Goal: Task Accomplishment & Management: Manage account settings

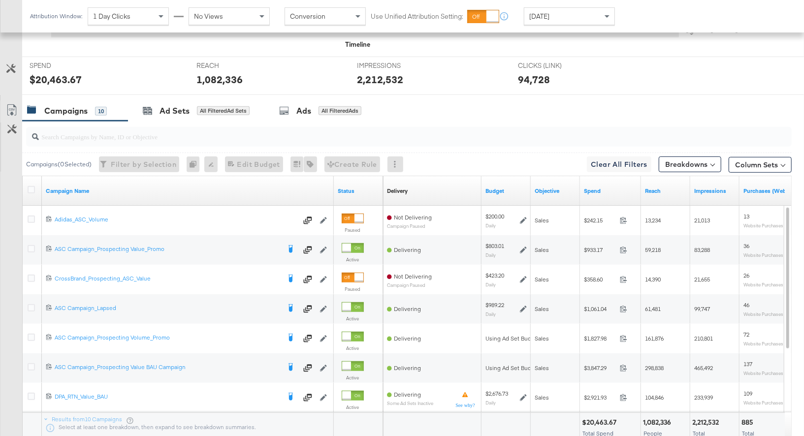
scroll to position [375, 0]
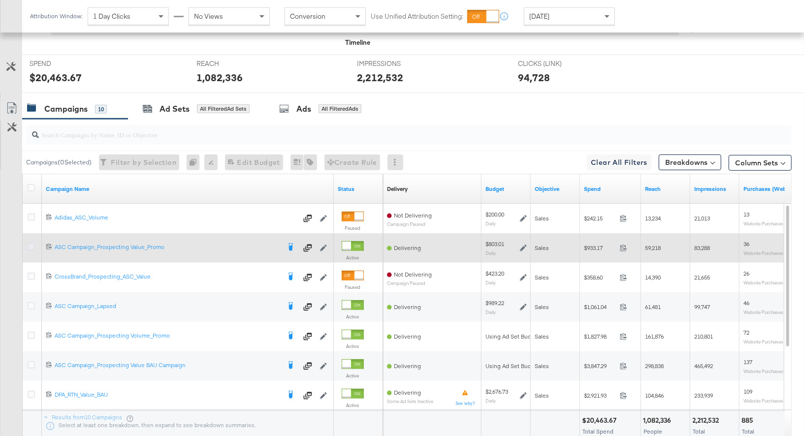
click at [32, 244] on icon at bounding box center [31, 246] width 7 height 7
click at [0, 0] on input "checkbox" at bounding box center [0, 0] width 0 height 0
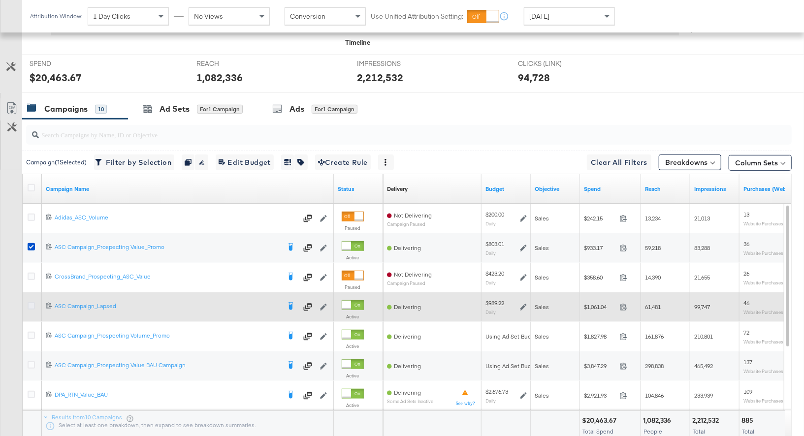
click at [33, 304] on icon at bounding box center [31, 305] width 7 height 7
click at [0, 0] on input "checkbox" at bounding box center [0, 0] width 0 height 0
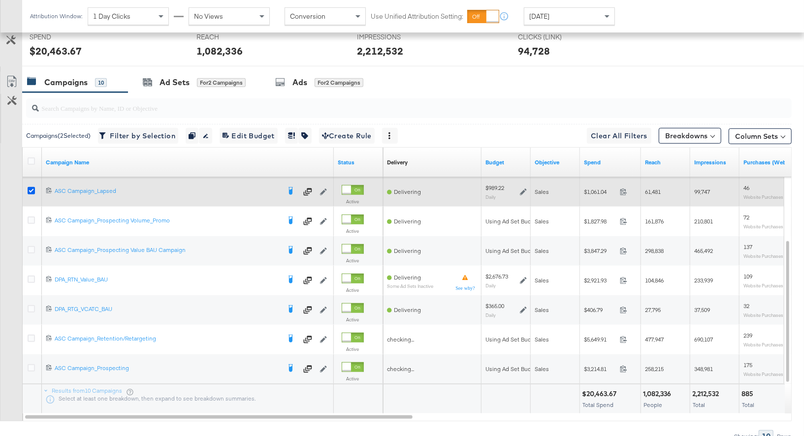
scroll to position [408, 0]
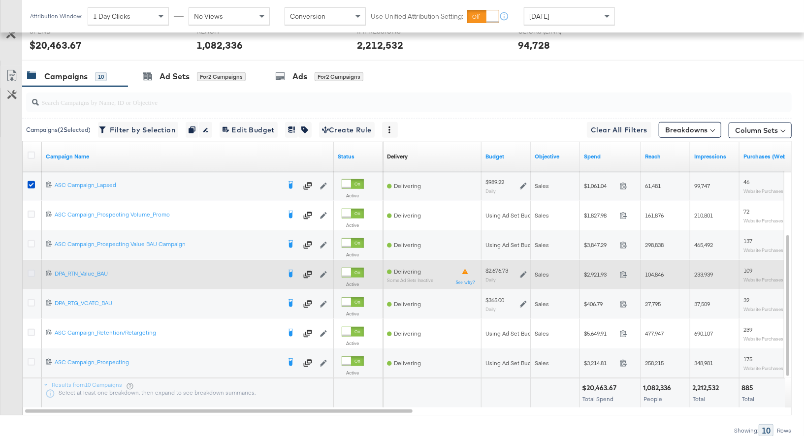
click at [32, 273] on icon at bounding box center [31, 273] width 7 height 7
click at [0, 0] on input "checkbox" at bounding box center [0, 0] width 0 height 0
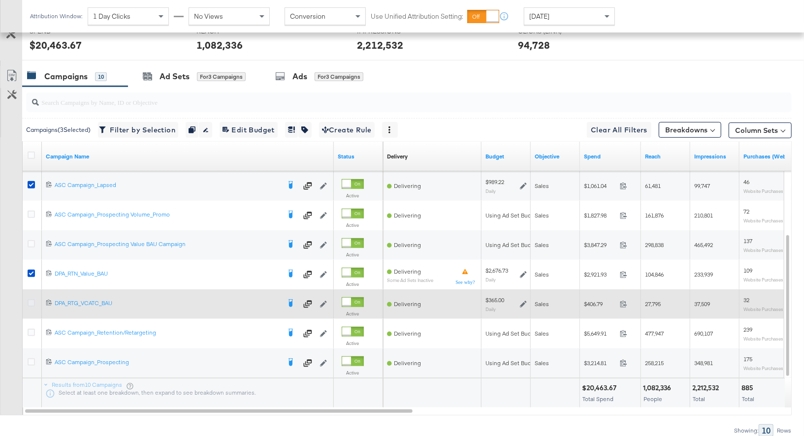
click at [32, 299] on icon at bounding box center [31, 302] width 7 height 7
click at [0, 0] on input "checkbox" at bounding box center [0, 0] width 0 height 0
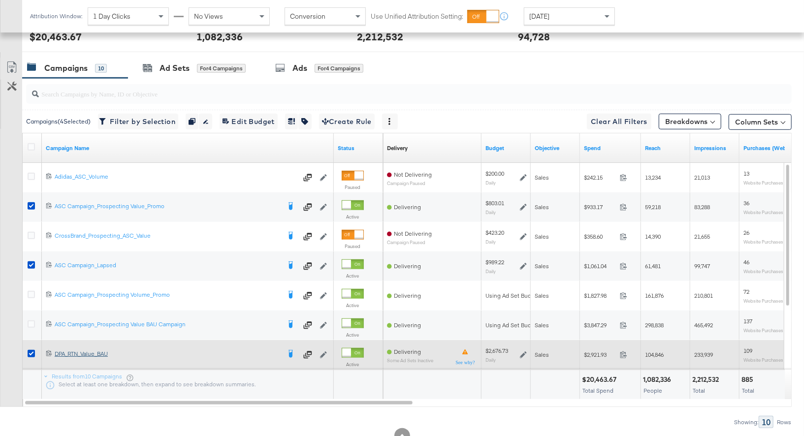
scroll to position [448, 0]
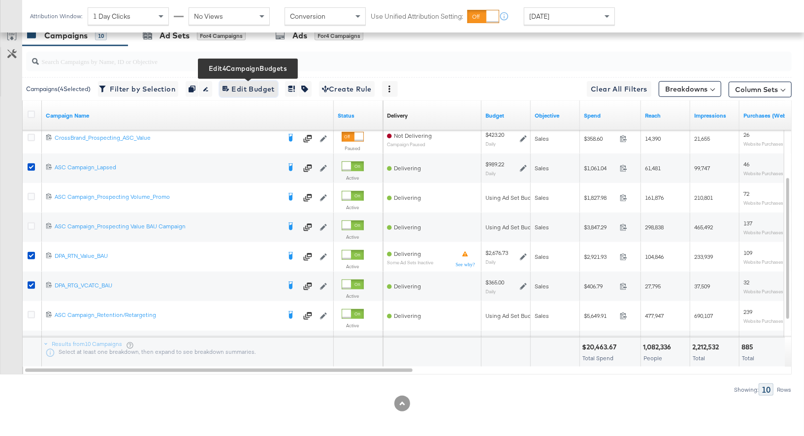
click at [257, 90] on span "Edit 4 Campaign Budgets Edit Budget" at bounding box center [248, 89] width 52 height 12
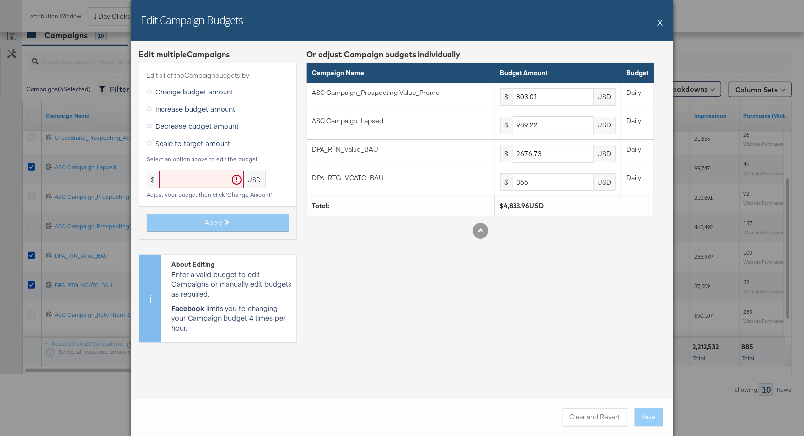
click at [150, 108] on icon at bounding box center [149, 108] width 5 height 5
click at [0, 0] on input "Increase budget amount" at bounding box center [0, 0] width 0 height 0
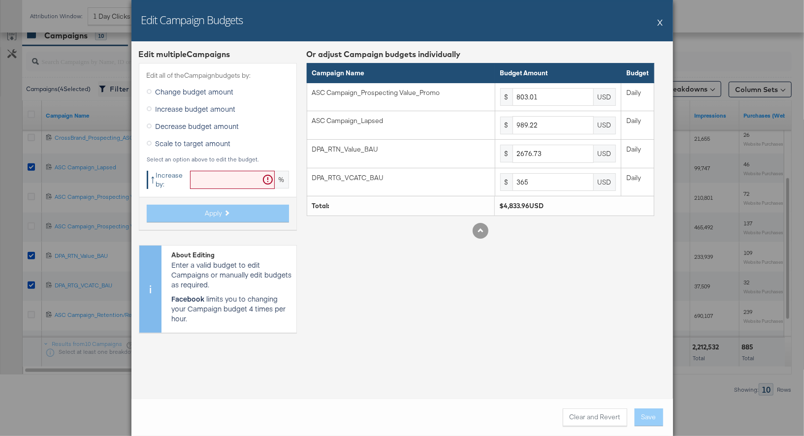
click at [197, 175] on input "text" at bounding box center [232, 180] width 85 height 18
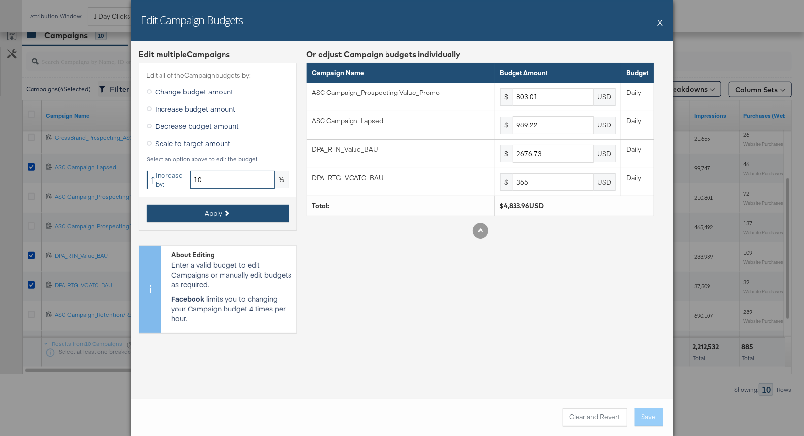
type input "10"
click at [214, 216] on span "Apply" at bounding box center [213, 213] width 17 height 9
type input "883.31"
type input "1088.14"
type input "2944.4"
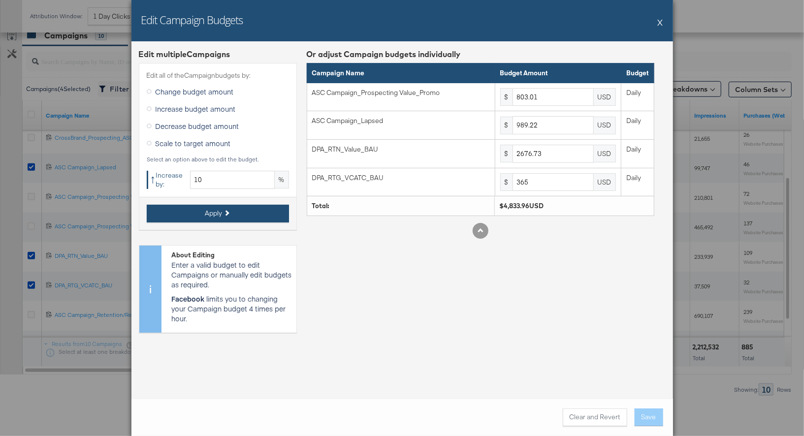
type input "401.5"
click at [649, 421] on button "Save" at bounding box center [649, 418] width 29 height 18
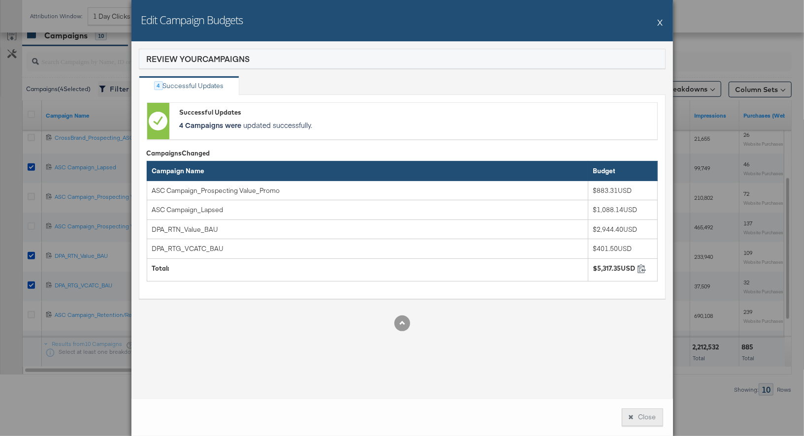
click at [642, 423] on button "Close" at bounding box center [642, 418] width 41 height 18
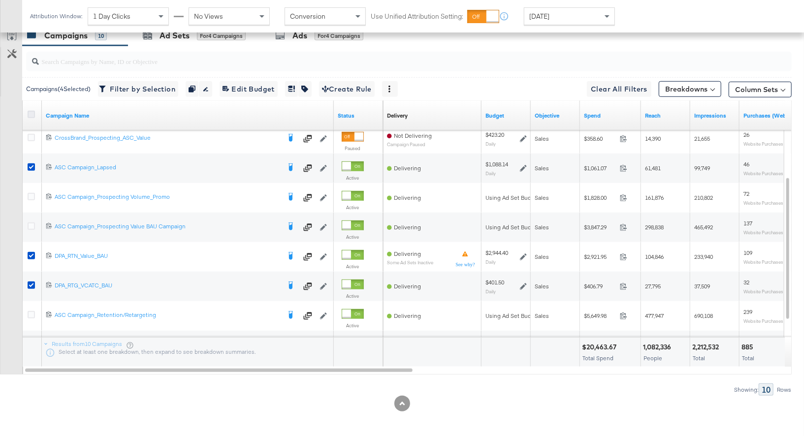
click at [32, 111] on icon at bounding box center [31, 114] width 7 height 7
click at [0, 0] on input "checkbox" at bounding box center [0, 0] width 0 height 0
click at [32, 111] on icon at bounding box center [31, 114] width 7 height 7
click at [0, 0] on input "checkbox" at bounding box center [0, 0] width 0 height 0
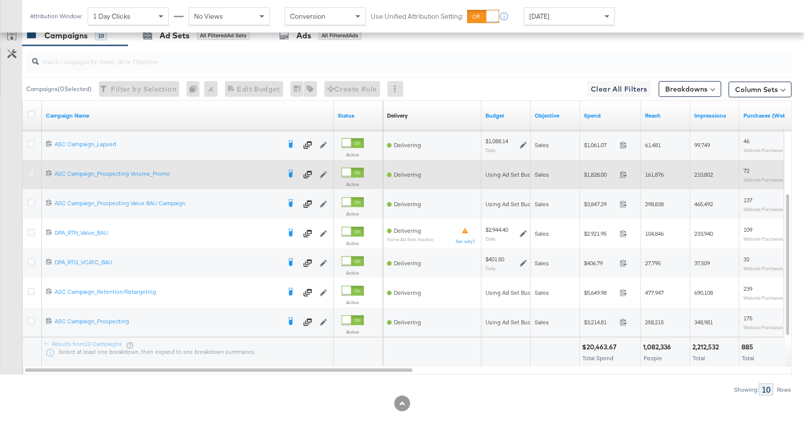
click at [32, 170] on icon at bounding box center [31, 173] width 7 height 7
click at [0, 0] on input "checkbox" at bounding box center [0, 0] width 0 height 0
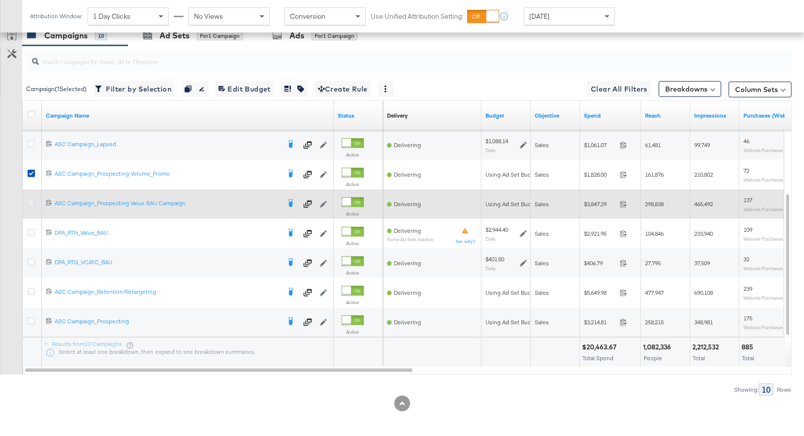
click at [32, 200] on icon at bounding box center [31, 202] width 7 height 7
click at [0, 0] on input "checkbox" at bounding box center [0, 0] width 0 height 0
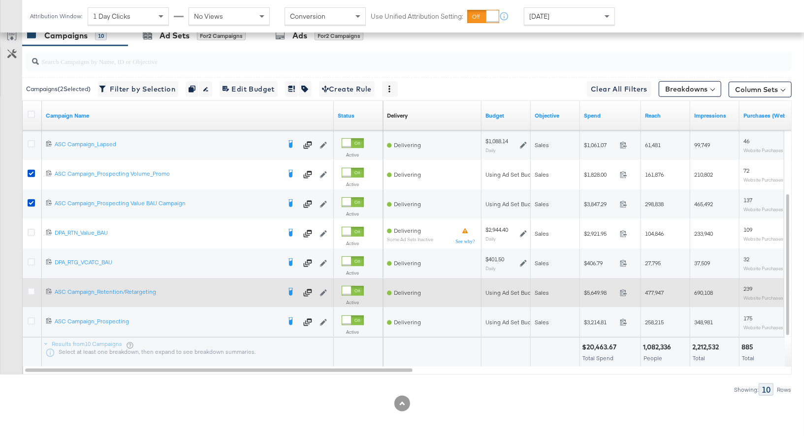
click at [32, 294] on div at bounding box center [33, 293] width 10 height 10
click at [32, 291] on icon at bounding box center [31, 291] width 7 height 7
click at [0, 0] on input "checkbox" at bounding box center [0, 0] width 0 height 0
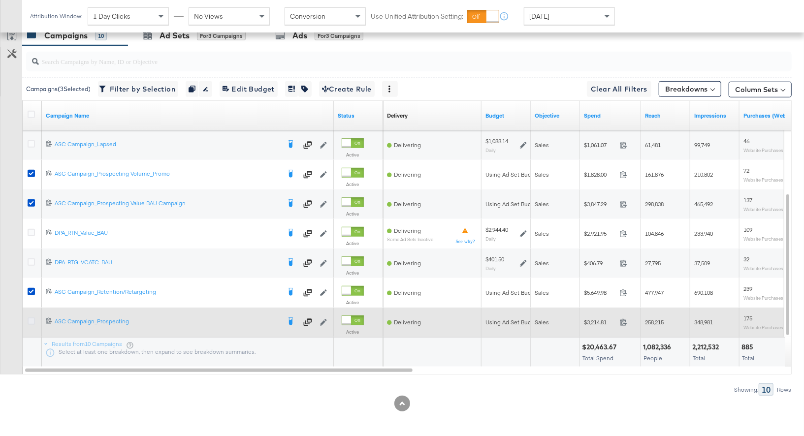
click at [32, 318] on icon at bounding box center [31, 321] width 7 height 7
click at [0, 0] on input "checkbox" at bounding box center [0, 0] width 0 height 0
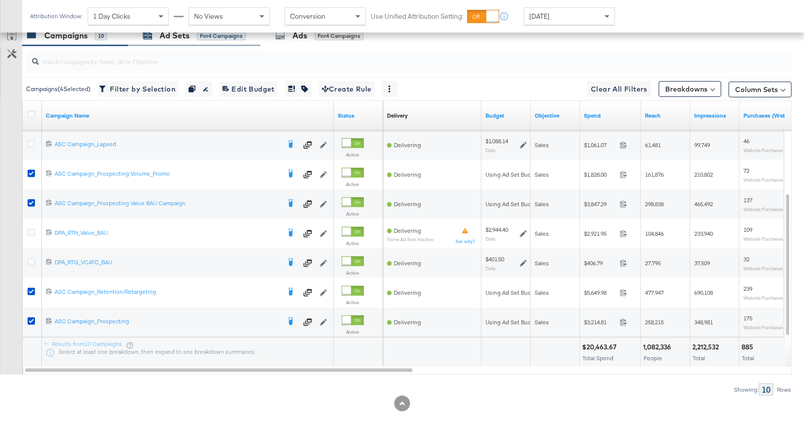
click at [175, 38] on div "Ad Sets" at bounding box center [174, 35] width 30 height 11
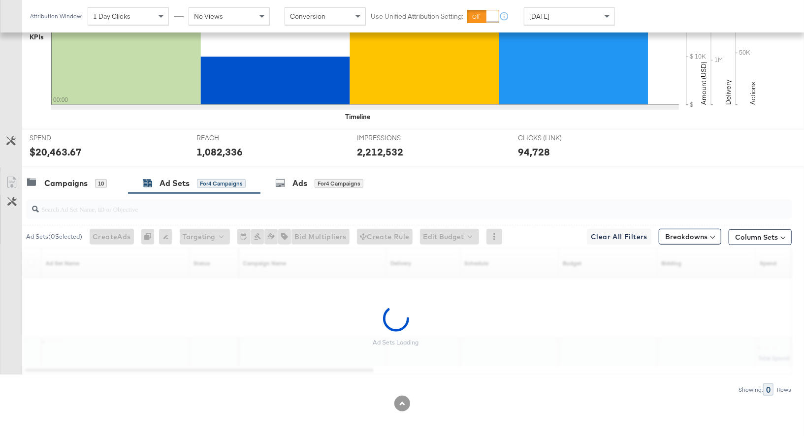
scroll to position [360, 0]
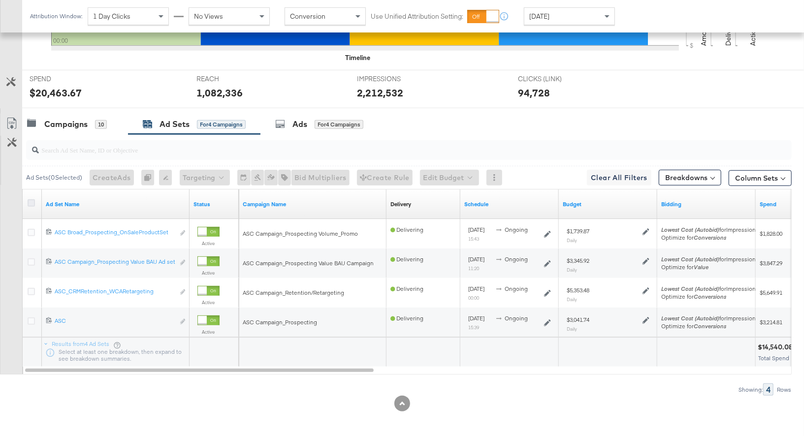
click at [29, 201] on icon at bounding box center [31, 202] width 7 height 7
click at [0, 0] on input "checkbox" at bounding box center [0, 0] width 0 height 0
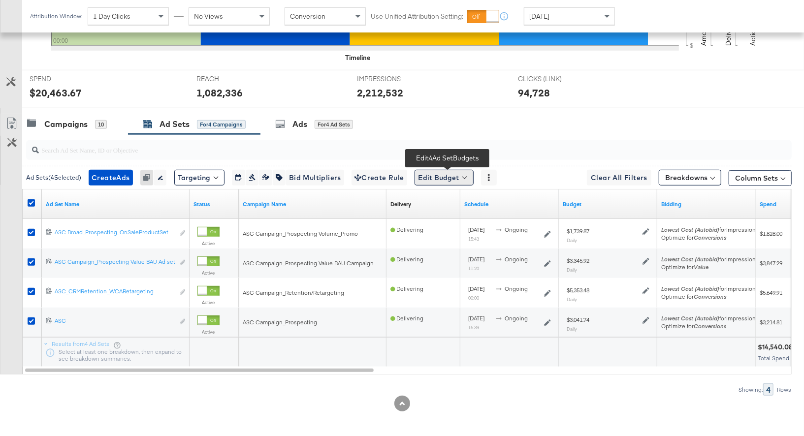
click at [436, 180] on button "Edit Budget" at bounding box center [443, 178] width 59 height 16
click at [440, 199] on span "Edit Ad Set Budget" at bounding box center [447, 203] width 56 height 13
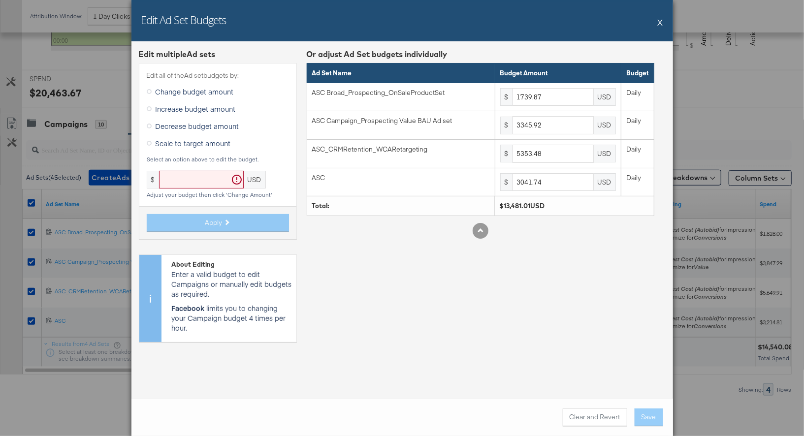
click at [150, 109] on icon at bounding box center [149, 108] width 5 height 5
click at [0, 0] on input "Increase budget amount" at bounding box center [0, 0] width 0 height 0
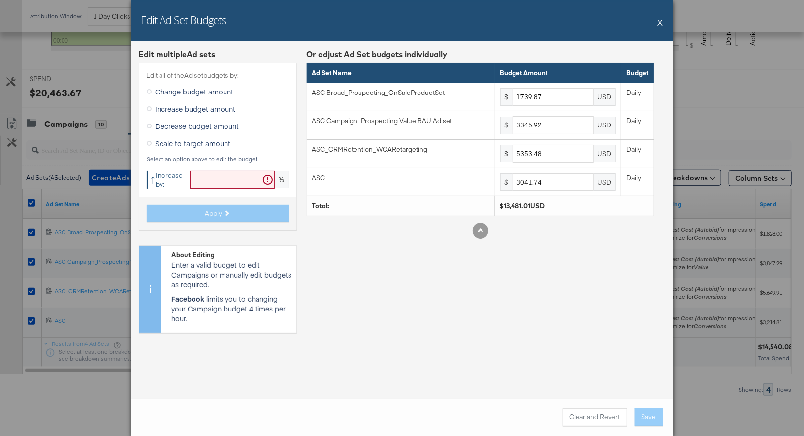
click at [204, 188] on input "text" at bounding box center [232, 180] width 85 height 18
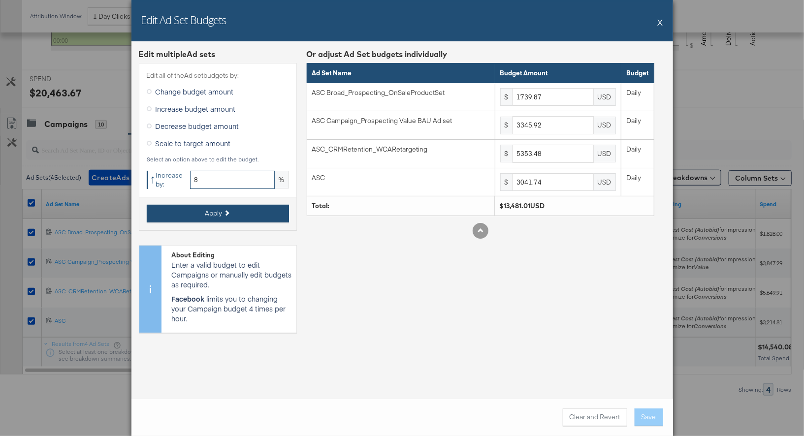
type input "8"
click at [215, 211] on span "Apply" at bounding box center [213, 213] width 17 height 9
type input "1879.05"
type input "3613.59"
type input "5781.75"
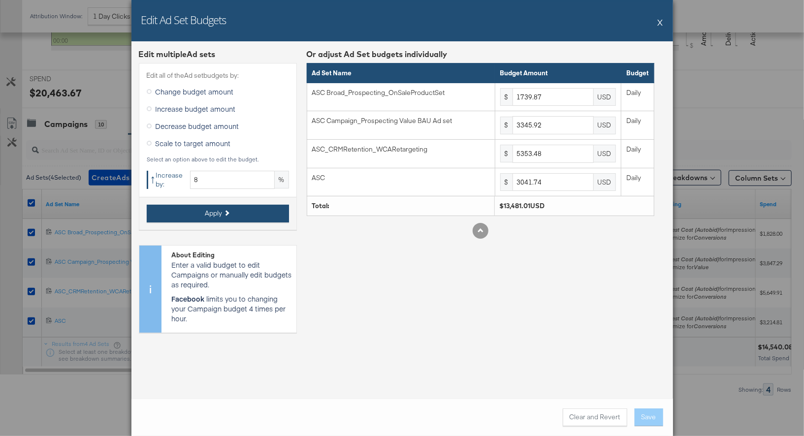
type input "3285.07"
click at [650, 420] on button "Save" at bounding box center [649, 418] width 29 height 18
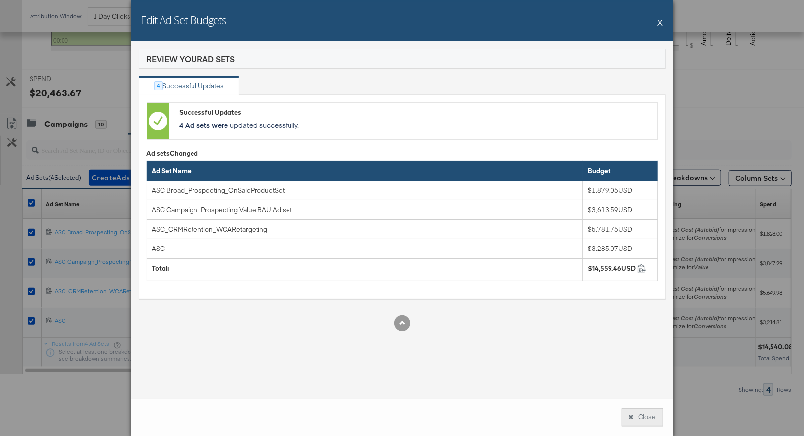
click at [636, 415] on button "Close" at bounding box center [642, 418] width 41 height 18
